Goal: Task Accomplishment & Management: Use online tool/utility

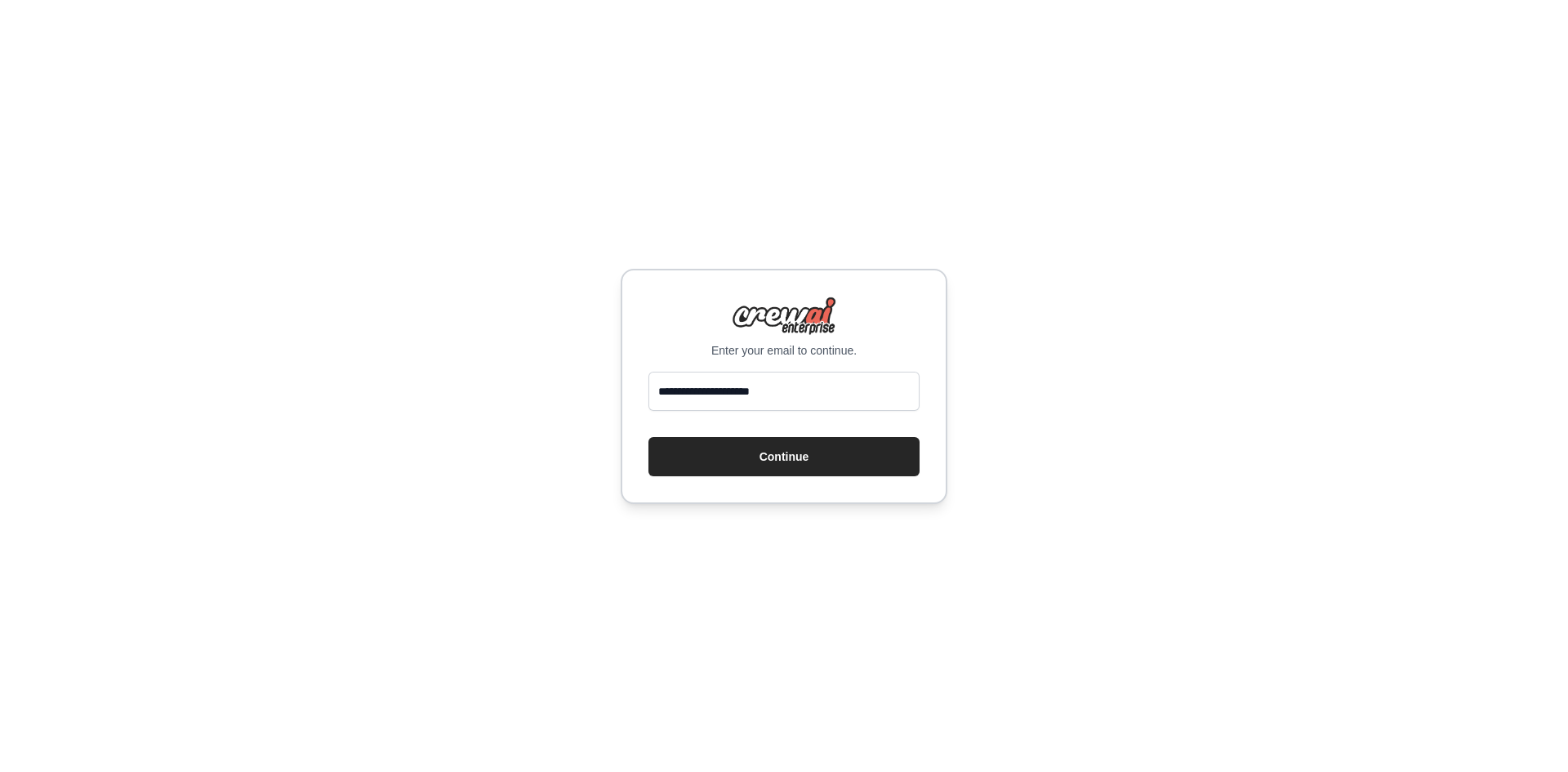
type input "**********"
click at [648, 437] on button "Continue" at bounding box center [784, 456] width 271 height 39
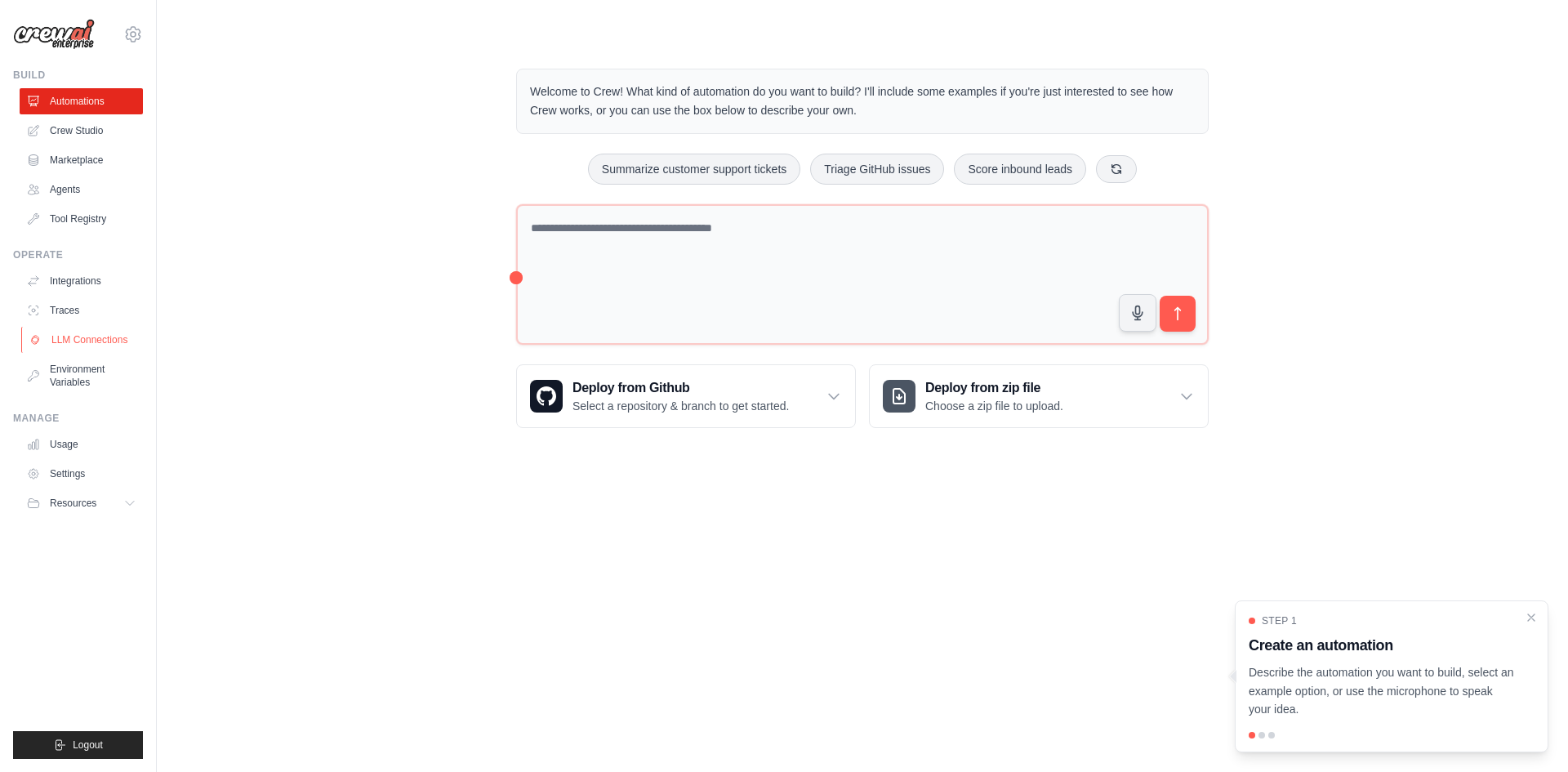
click at [95, 337] on link "LLM Connections" at bounding box center [82, 340] width 124 height 27
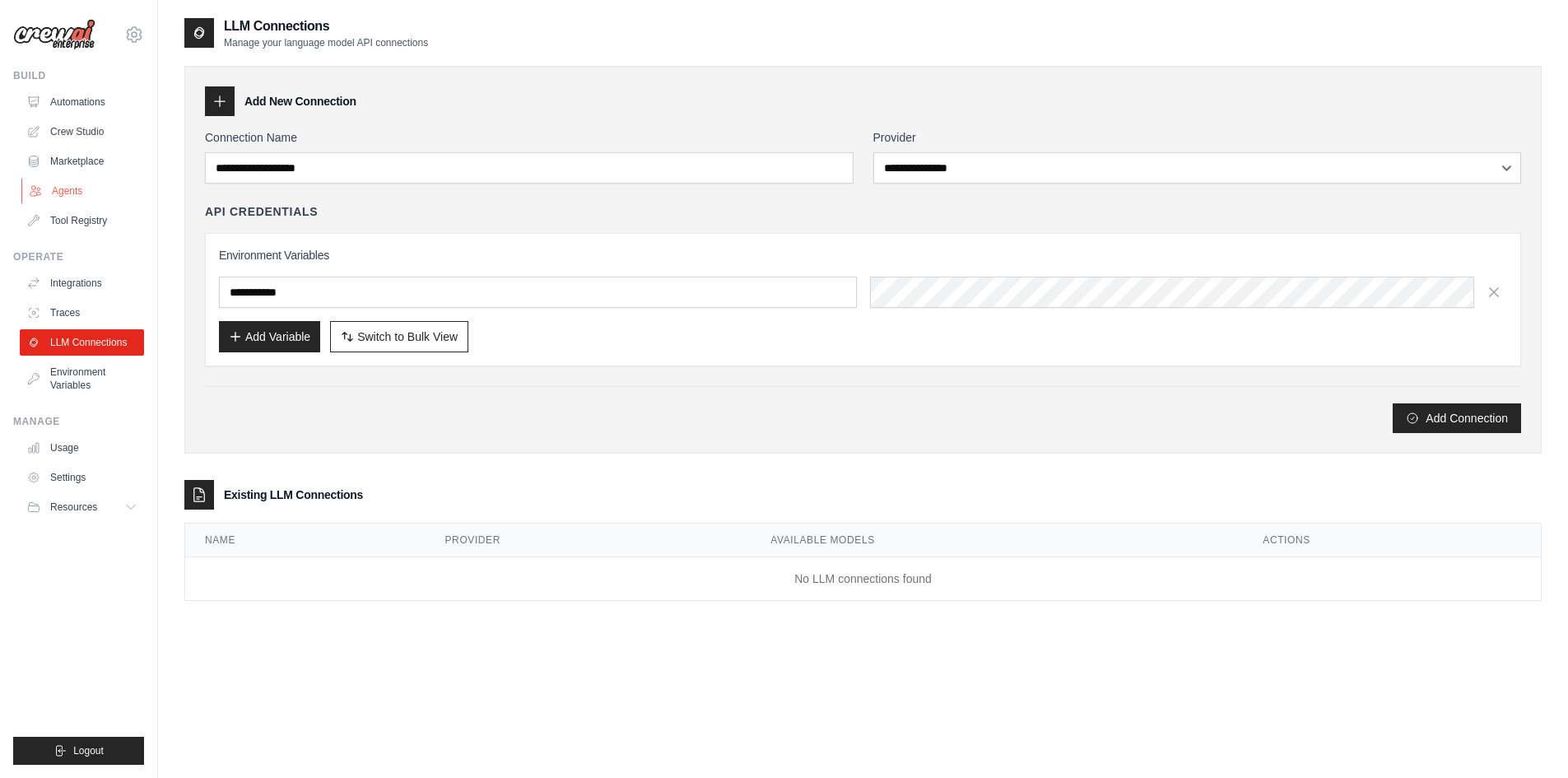
click at [39, 193] on icon at bounding box center [35, 191] width 13 height 13
